Goal: Task Accomplishment & Management: Complete application form

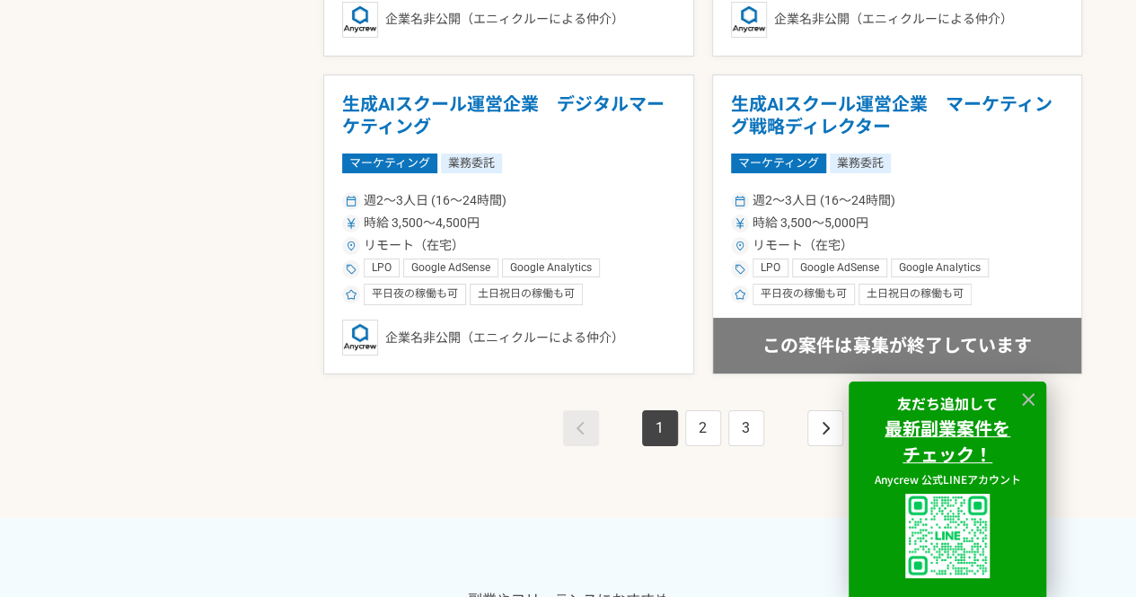
scroll to position [3323, 0]
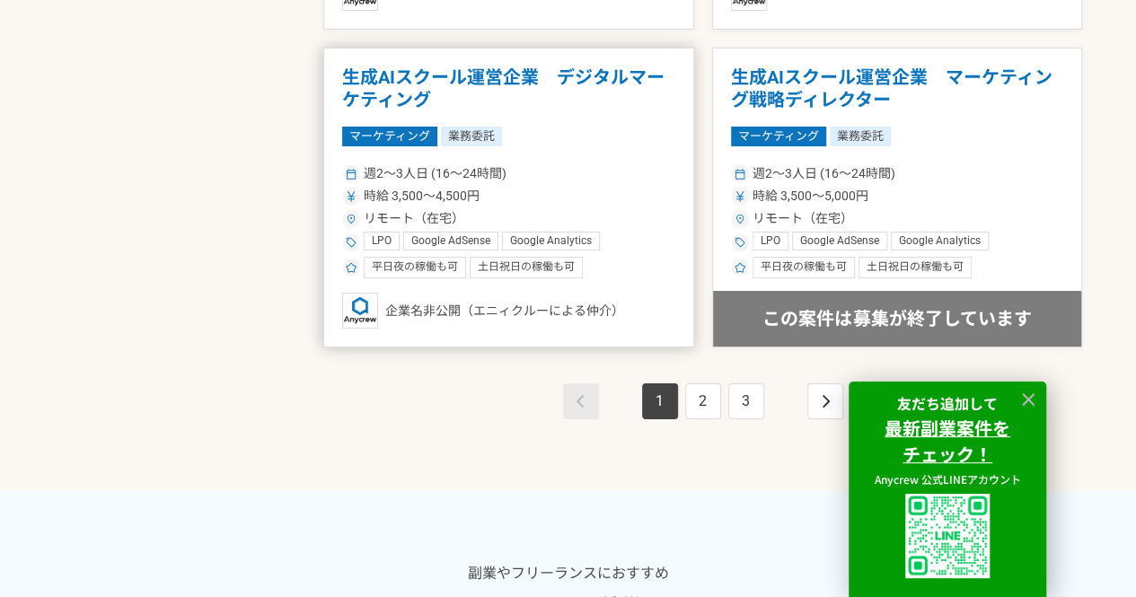
click at [635, 247] on div "週2〜3人日 (16〜24時間) 時給 3,500〜4,500円 リモート（在宅） LPO Google AdSense Google Analytics ア…" at bounding box center [508, 220] width 333 height 118
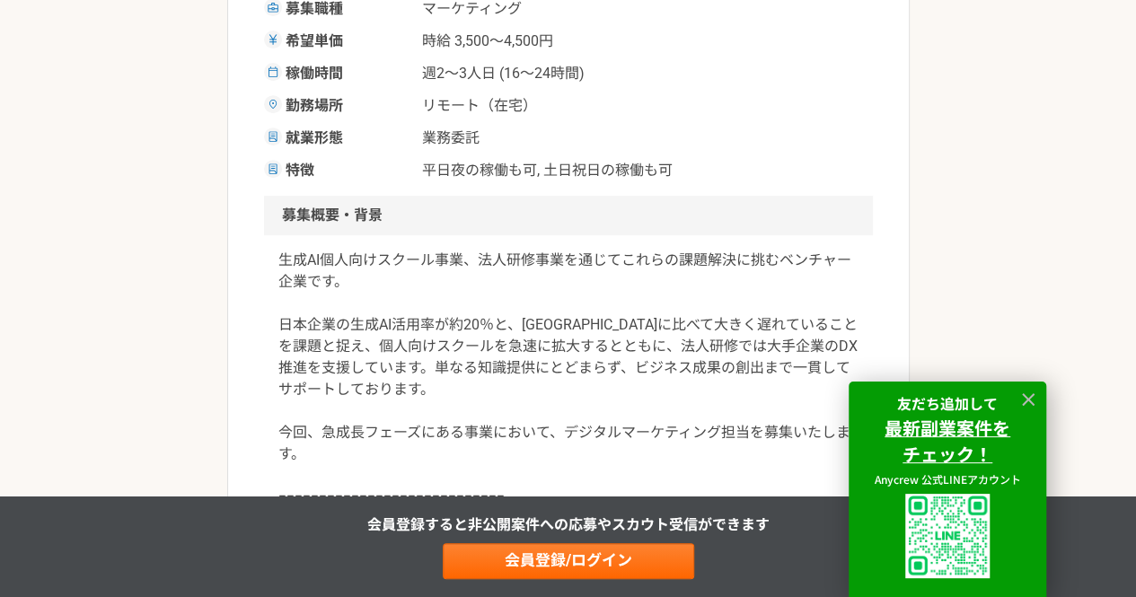
scroll to position [449, 0]
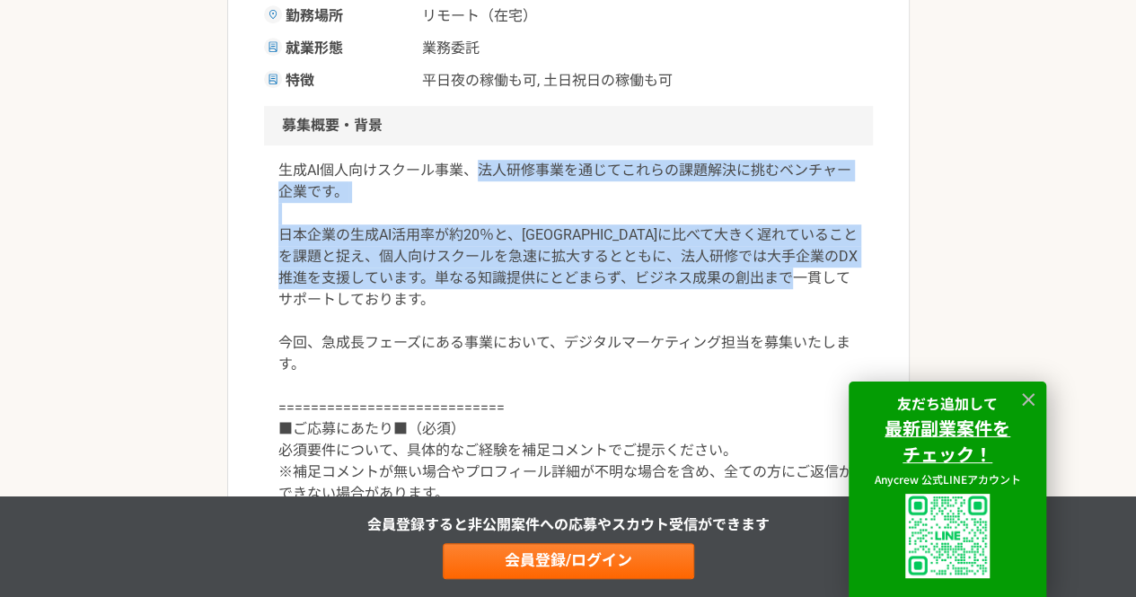
drag, startPoint x: 476, startPoint y: 173, endPoint x: 773, endPoint y: 298, distance: 322.4
click at [776, 297] on p "生成AI個人向けスクール事業、法人研修事業を通じてこれらの課題解決に挑むベンチャー企業です。 日本企業の生成AI活用率が約20％と、[GEOGRAPHIC_D…" at bounding box center [568, 332] width 580 height 345
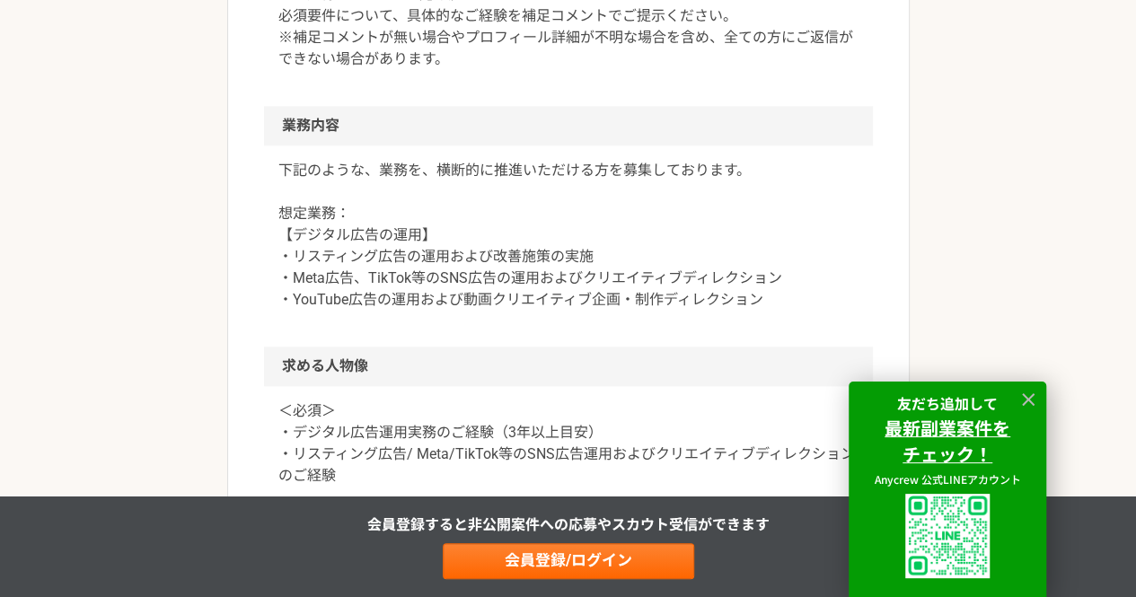
scroll to position [988, 0]
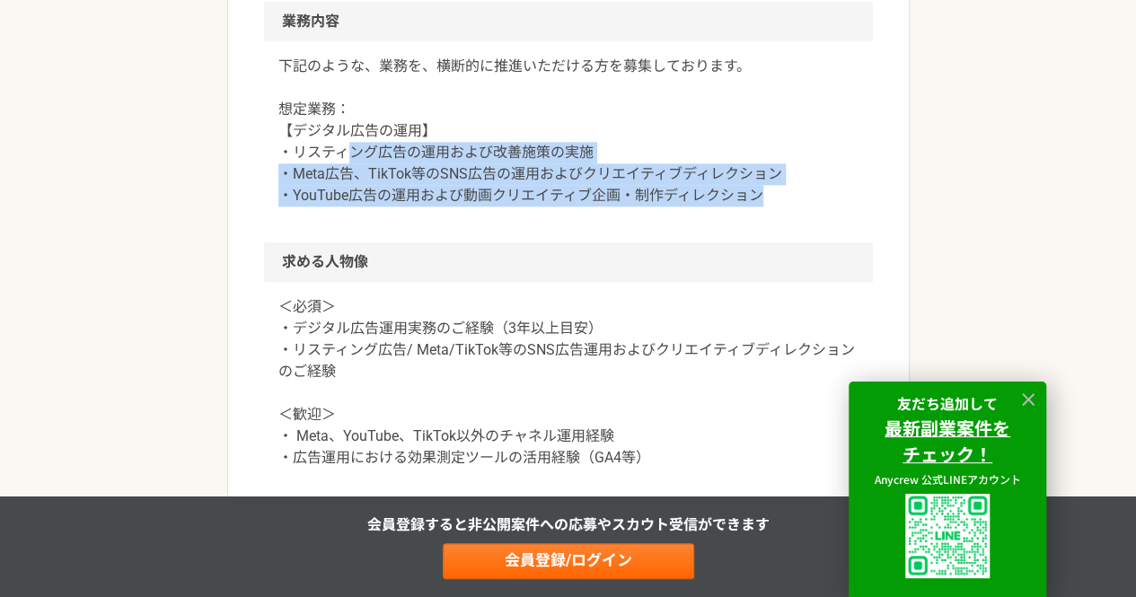
drag, startPoint x: 363, startPoint y: 156, endPoint x: 821, endPoint y: 225, distance: 463.1
click at [821, 225] on div "下記のような、業務を、横断的に推進いただける方を募集しております。 想定業務： 【デジタル広告の運用】 ・リスティング広告の運用および改善施策の実施 ・Met…" at bounding box center [568, 141] width 609 height 201
click at [699, 185] on p "下記のような、業務を、横断的に推進いただける方を募集しております。 想定業務： 【デジタル広告の運用】 ・リスティング広告の運用および改善施策の実施 ・Met…" at bounding box center [568, 131] width 580 height 151
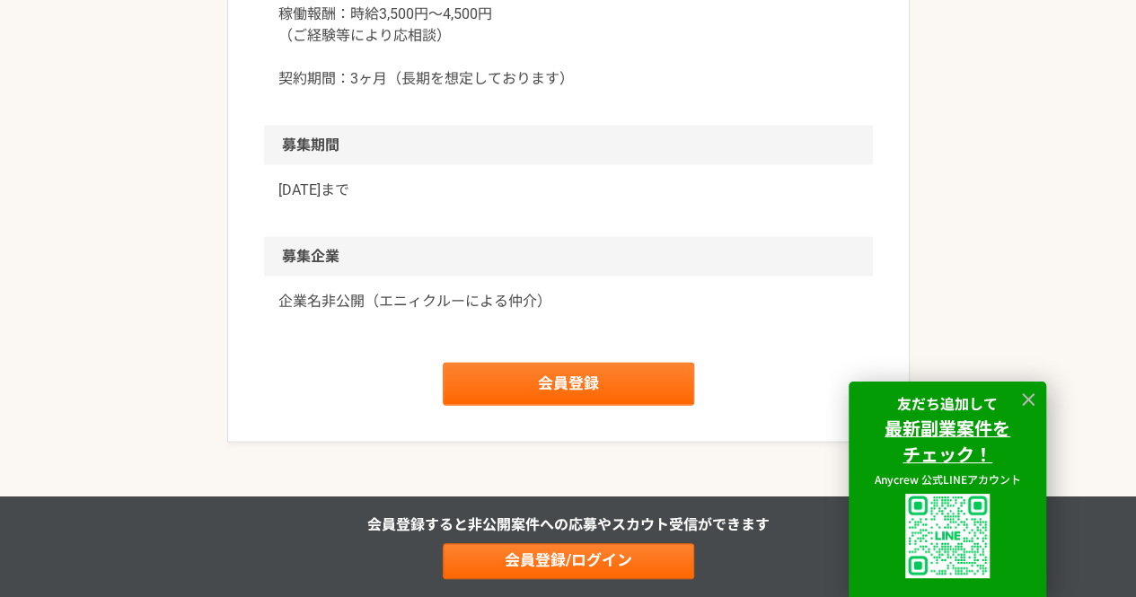
scroll to position [1886, 0]
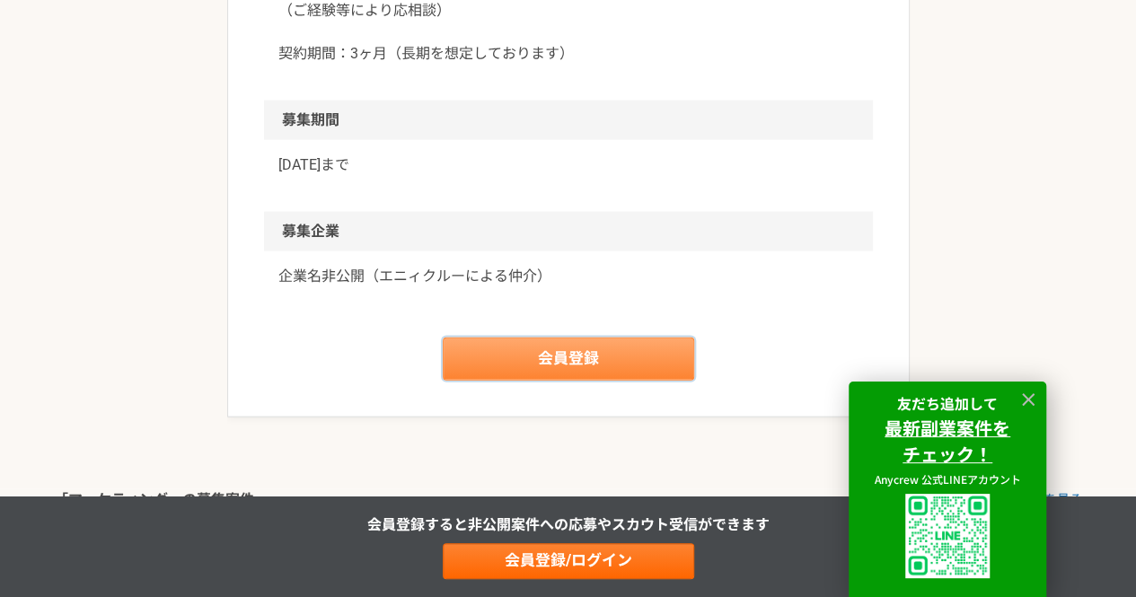
click at [566, 370] on link "会員登録" at bounding box center [568, 359] width 251 height 43
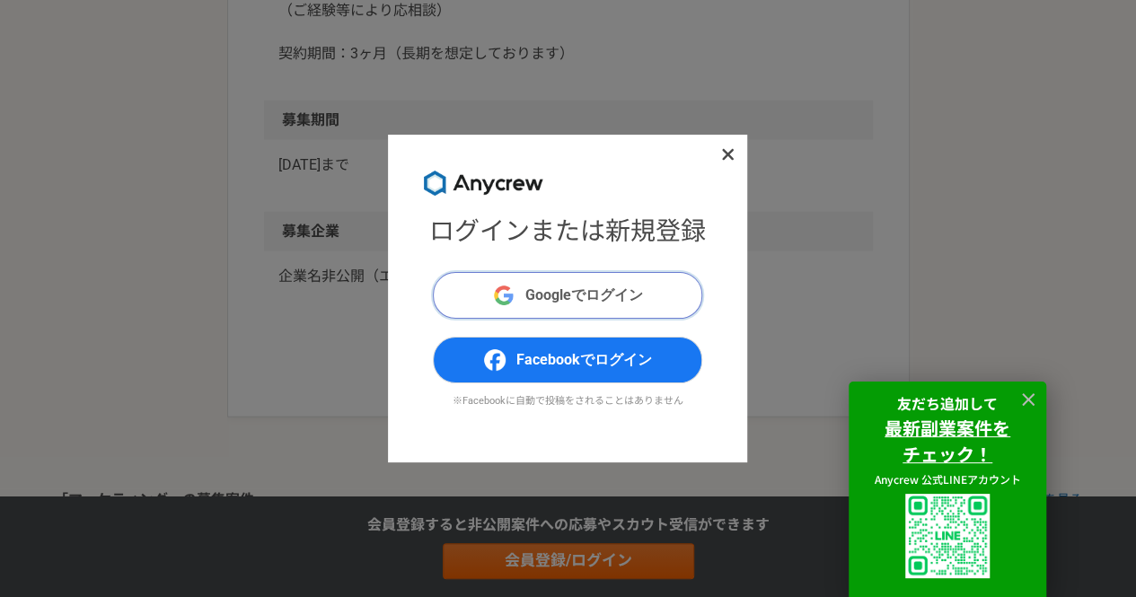
click at [571, 309] on button "Googleでログイン" at bounding box center [567, 295] width 269 height 47
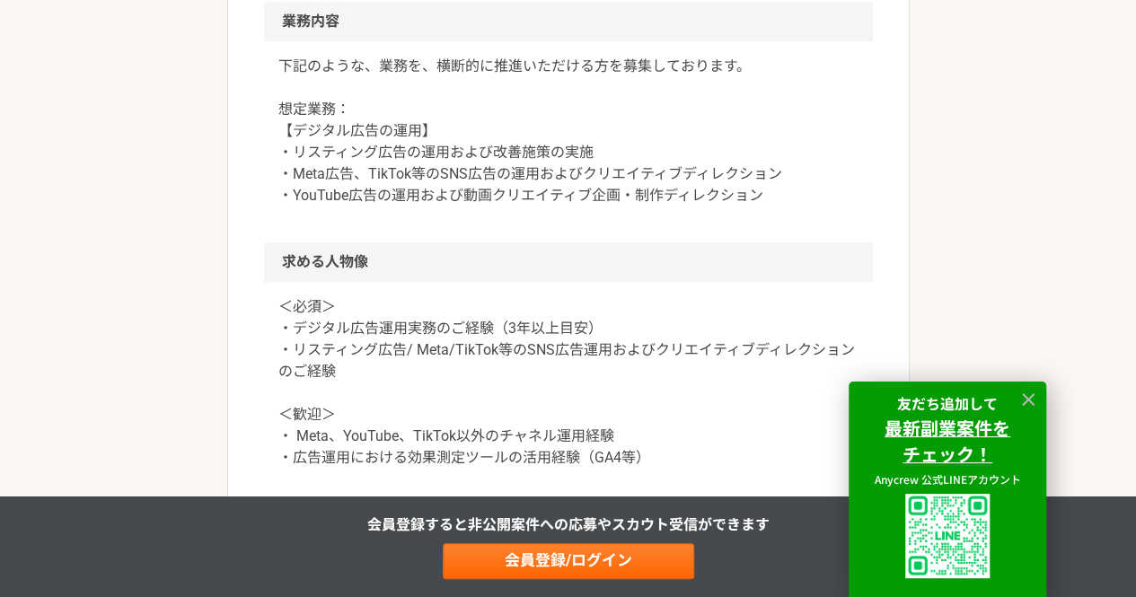
scroll to position [1078, 0]
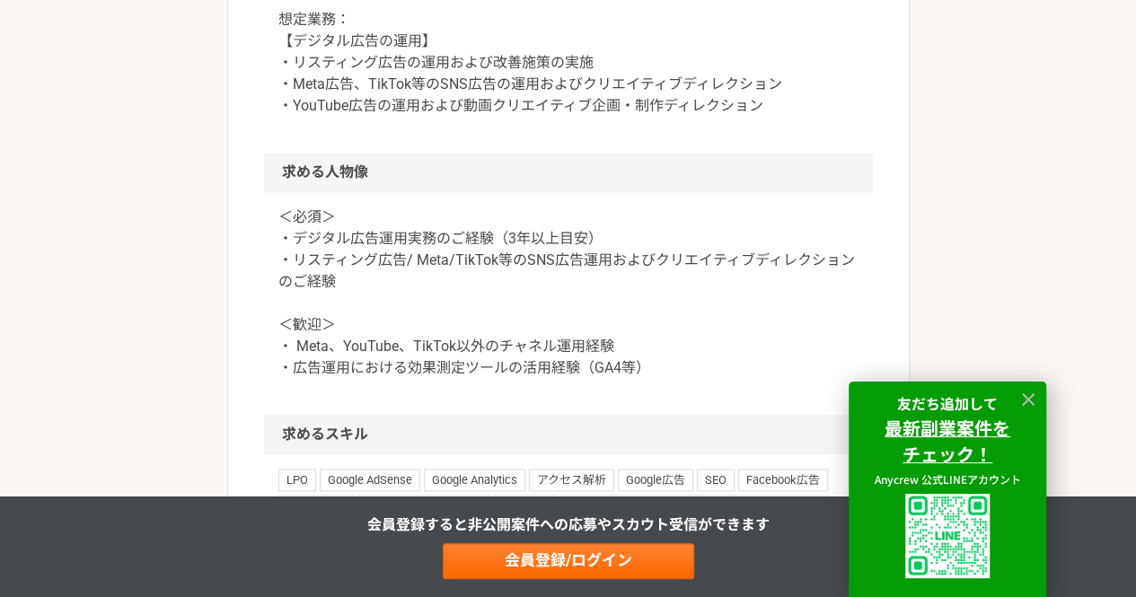
click at [582, 242] on p "＜必須＞ ・デジタル広告運用実務のご経験（3年以上目安） ・リスティング広告/ Meta/TikTok等のSNS広告運用およびクリエイティブディレクションのご…" at bounding box center [568, 293] width 580 height 172
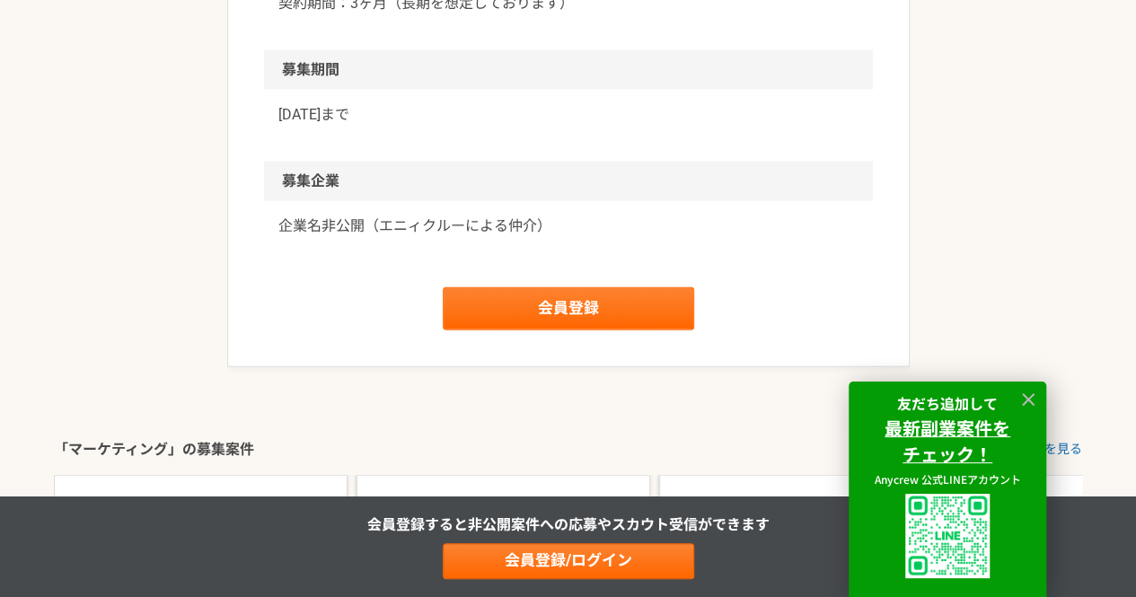
scroll to position [1976, 0]
